Goal: Find specific page/section: Find specific page/section

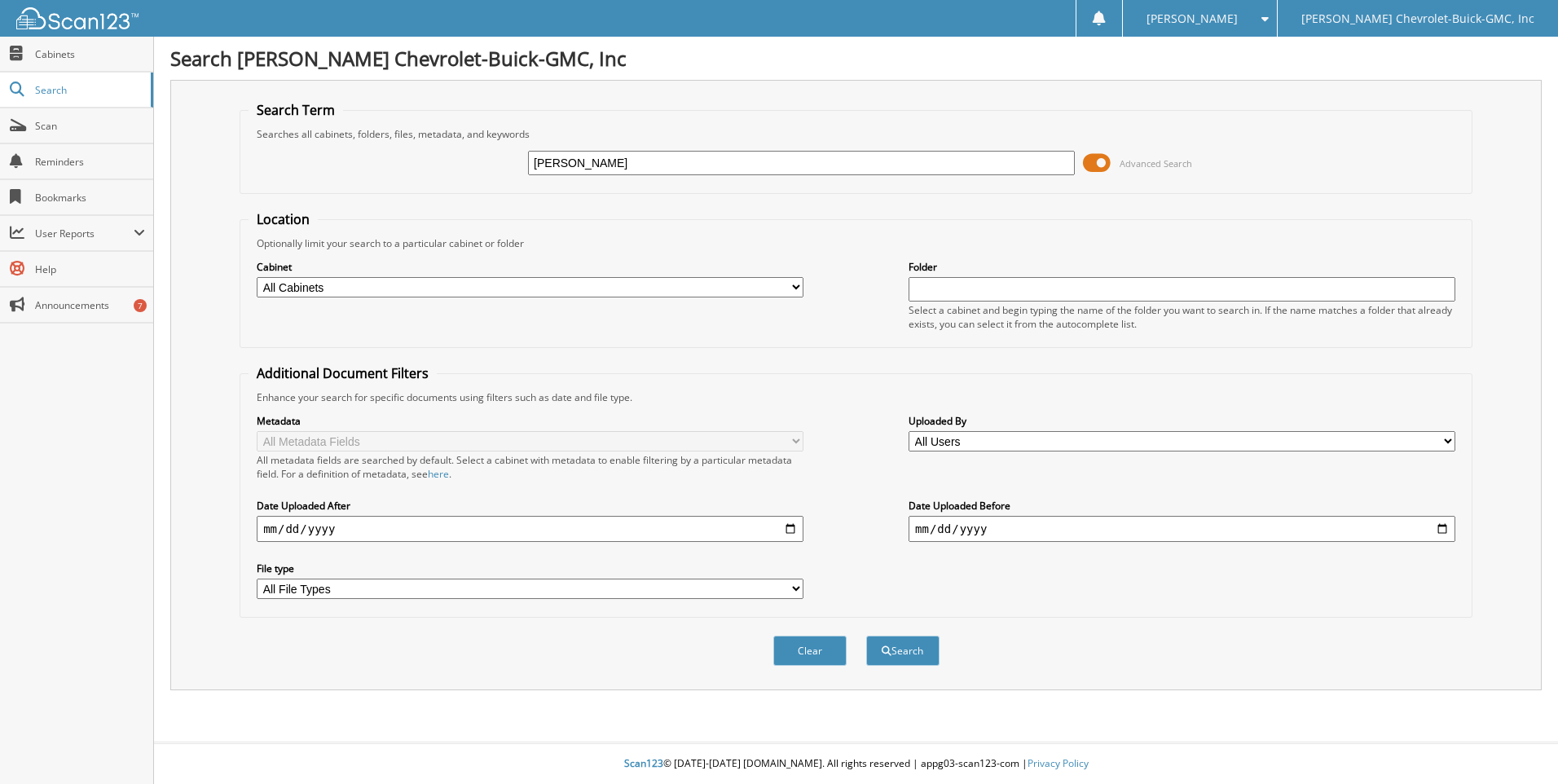
type input "[PERSON_NAME]"
click at [866, 636] on button "Search" at bounding box center [903, 651] width 73 height 30
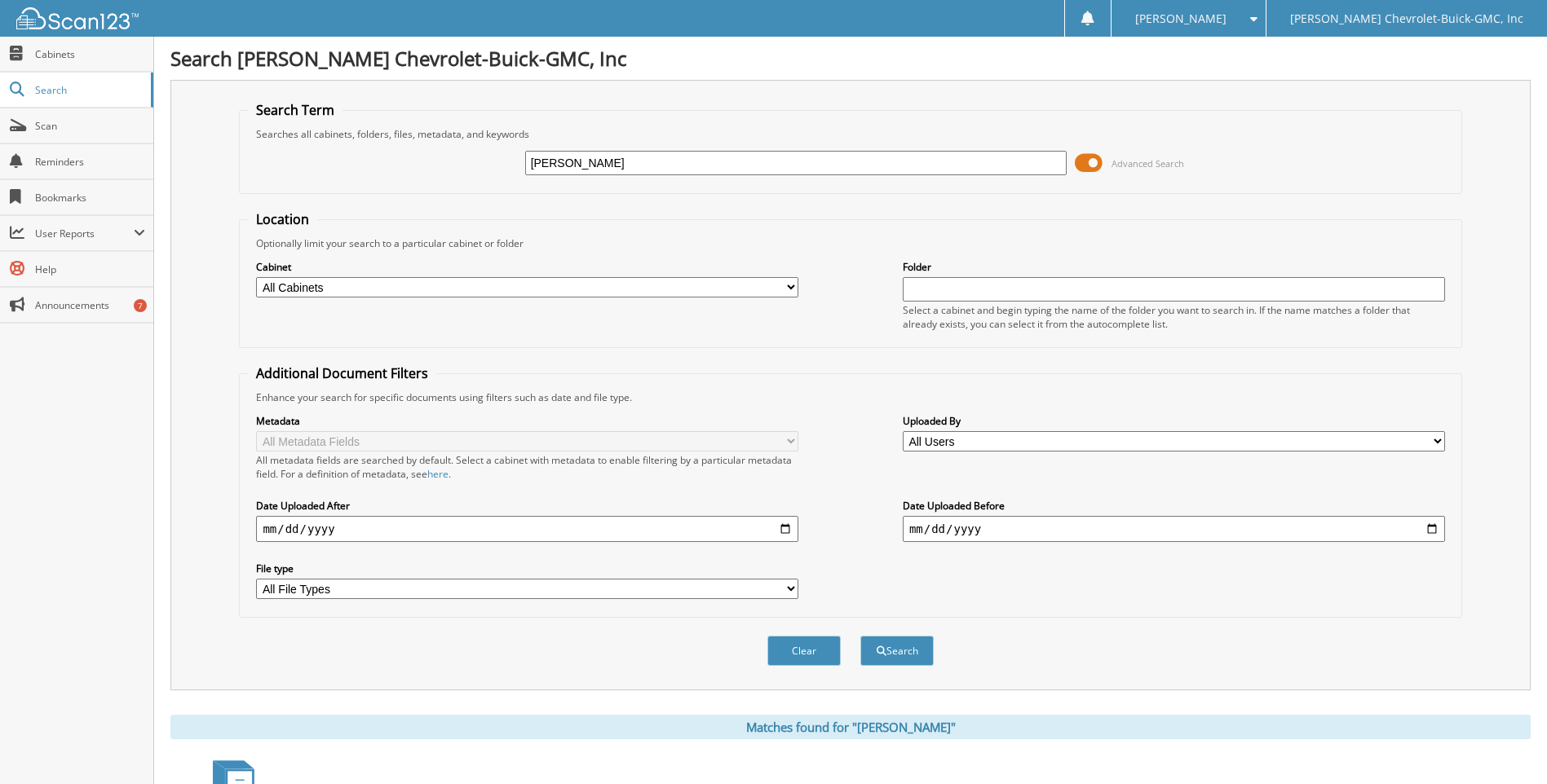
click at [1089, 160] on span at bounding box center [1088, 162] width 28 height 24
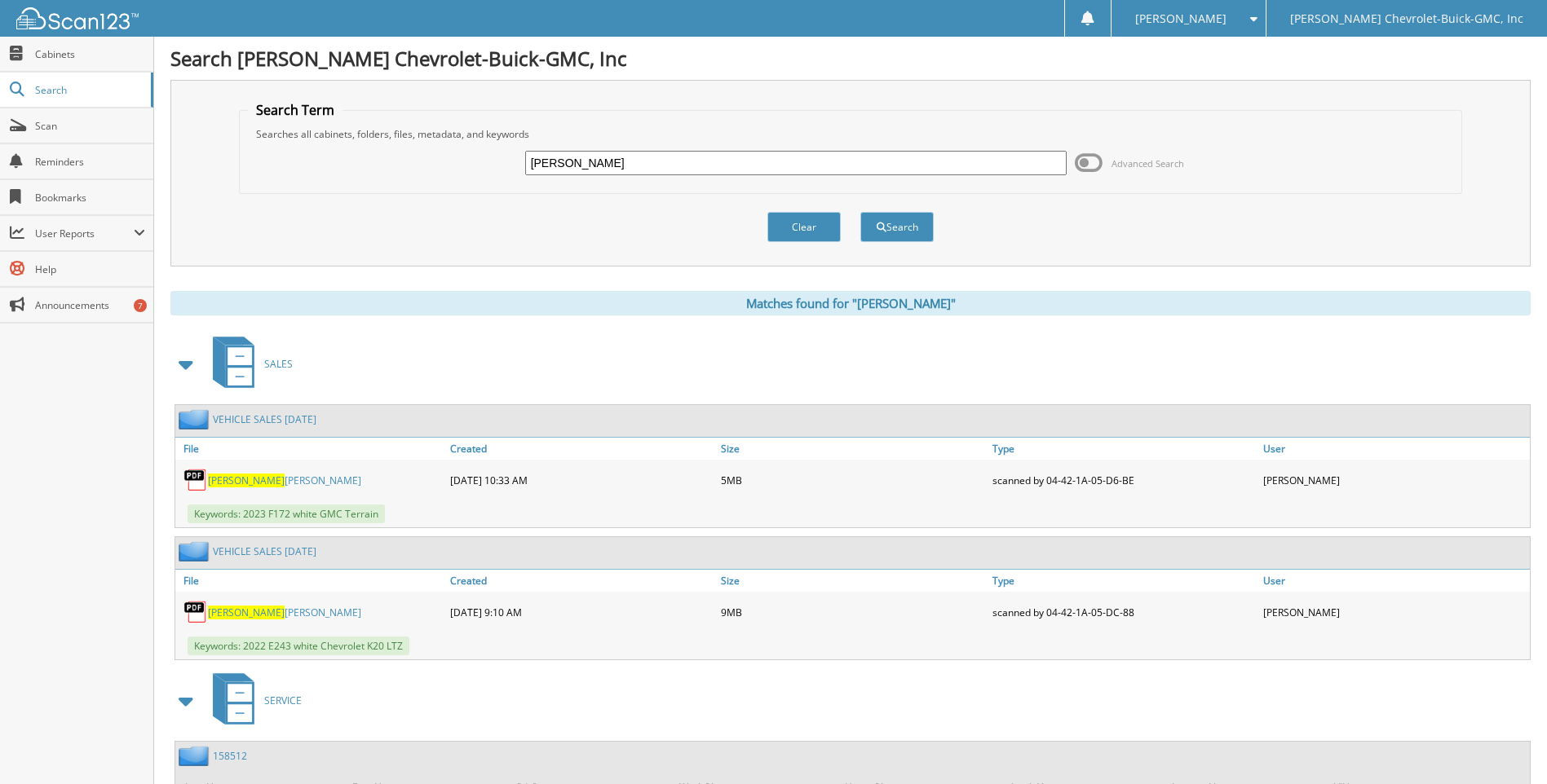
click at [300, 480] on link "KUELKER THOMAS SHERRI" at bounding box center [284, 480] width 153 height 13
click at [298, 609] on link "KUELKER THOMAS SHERRI" at bounding box center [284, 612] width 153 height 13
